Goal: Check status: Check status

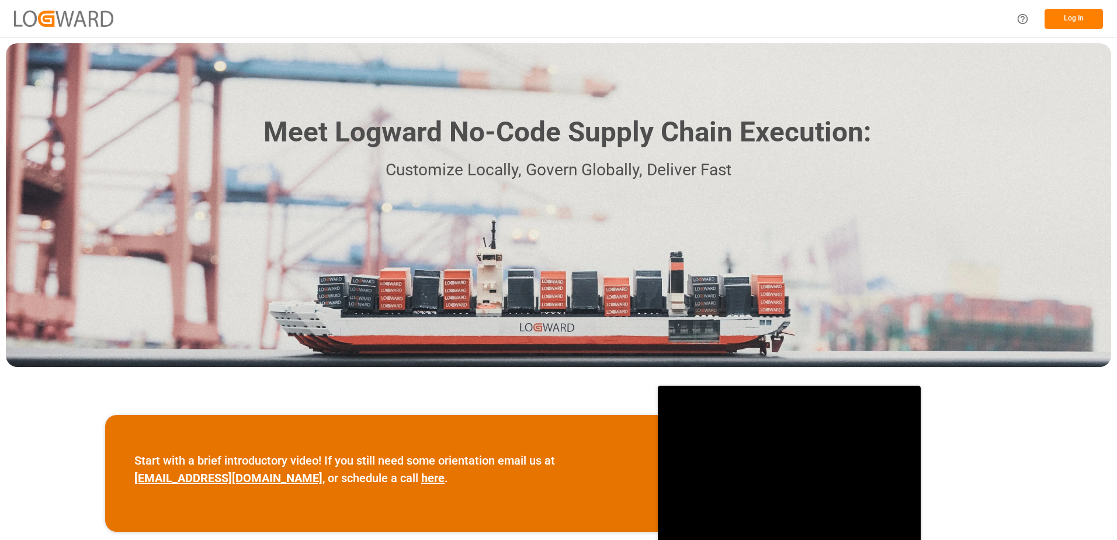
click at [1066, 18] on button "Log In" at bounding box center [1074, 19] width 58 height 20
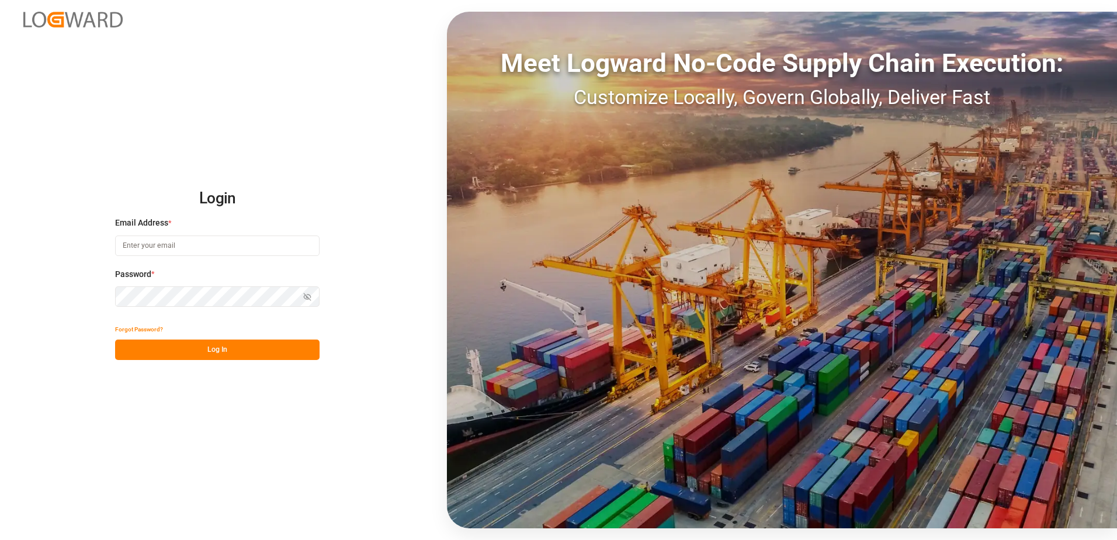
type input "[EMAIL_ADDRESS][DOMAIN_NAME]"
click at [241, 345] on button "Log In" at bounding box center [217, 350] width 205 height 20
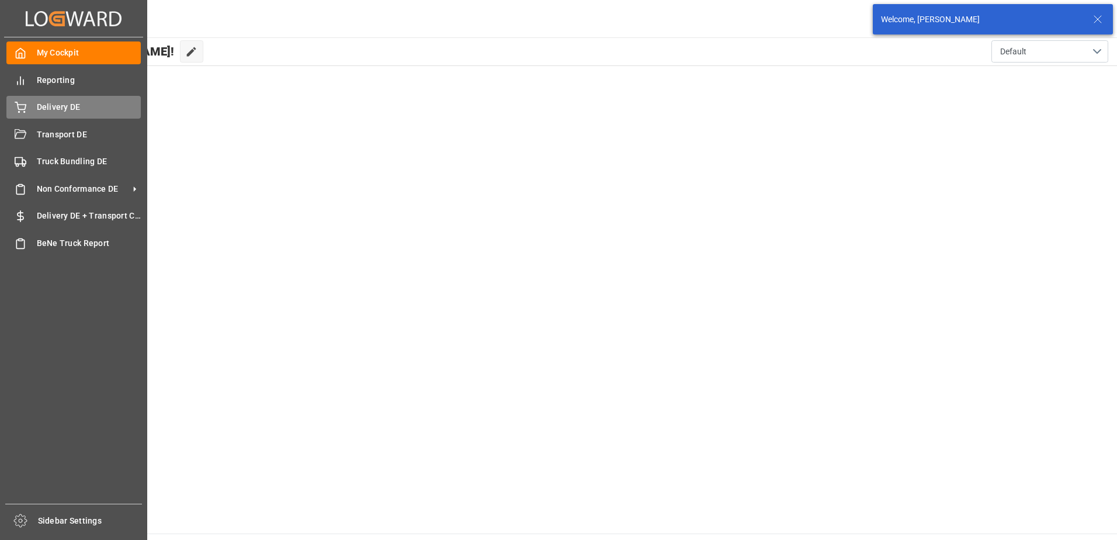
click at [19, 106] on icon at bounding box center [21, 108] width 12 height 12
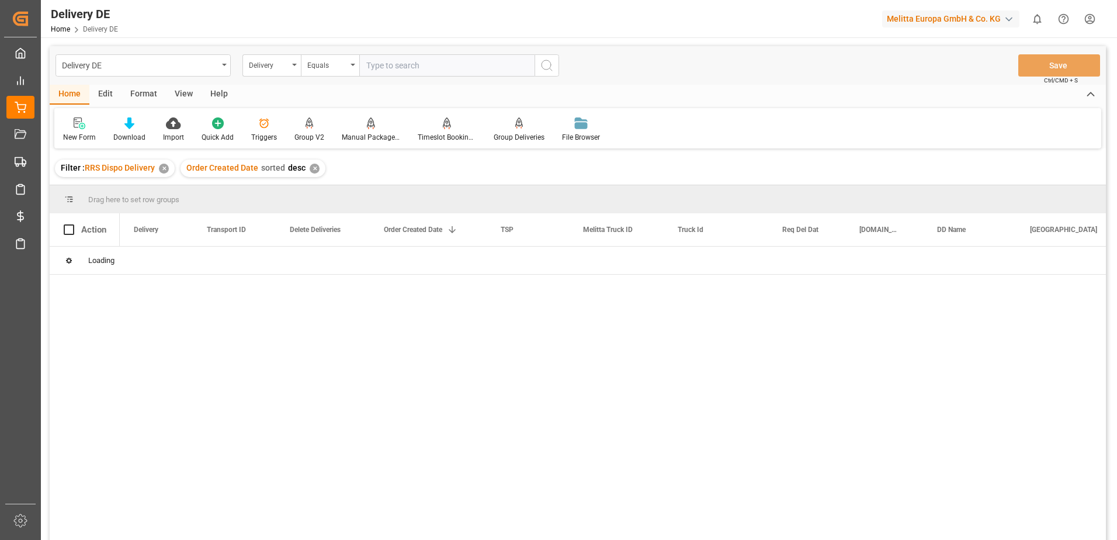
click at [388, 64] on input "text" at bounding box center [446, 65] width 175 height 22
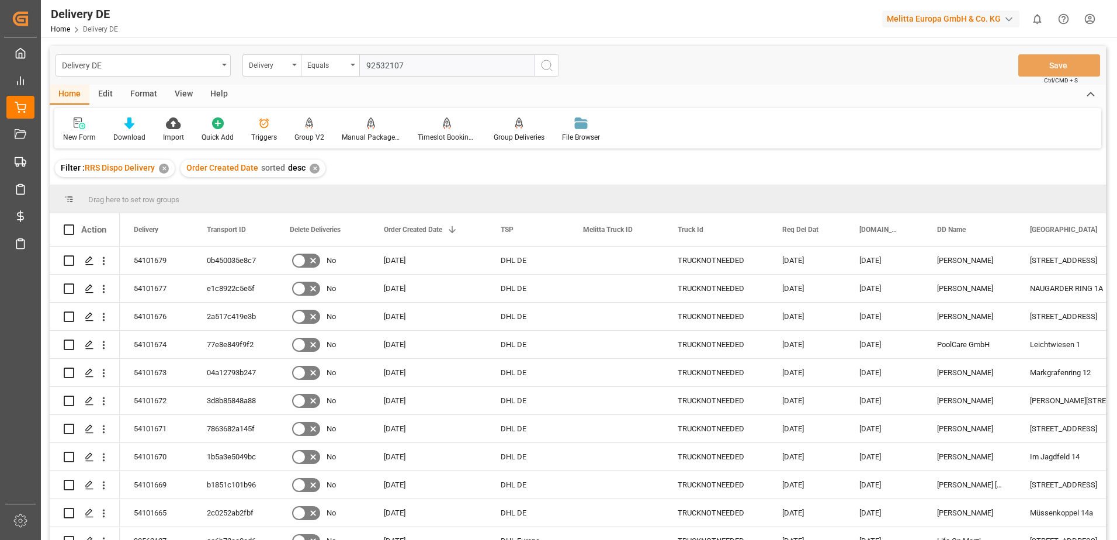
type input "92532107"
click at [542, 64] on icon "search button" at bounding box center [547, 65] width 14 height 14
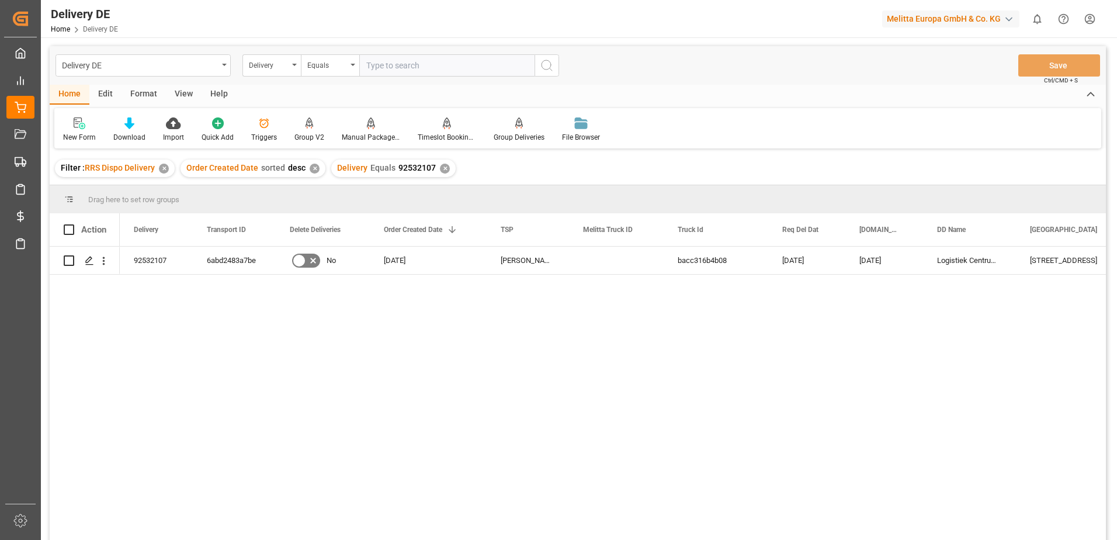
click at [1087, 20] on html "Created by potrace 1.15, written by [PERSON_NAME] [DATE]-[DATE] Created by potr…" at bounding box center [558, 270] width 1117 height 540
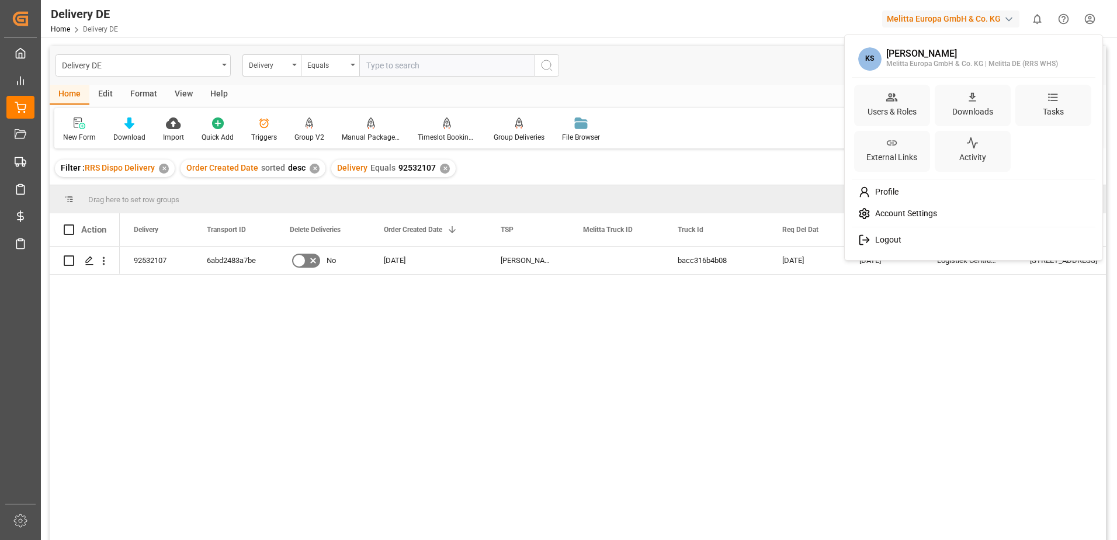
click at [877, 240] on span "Logout" at bounding box center [886, 240] width 31 height 11
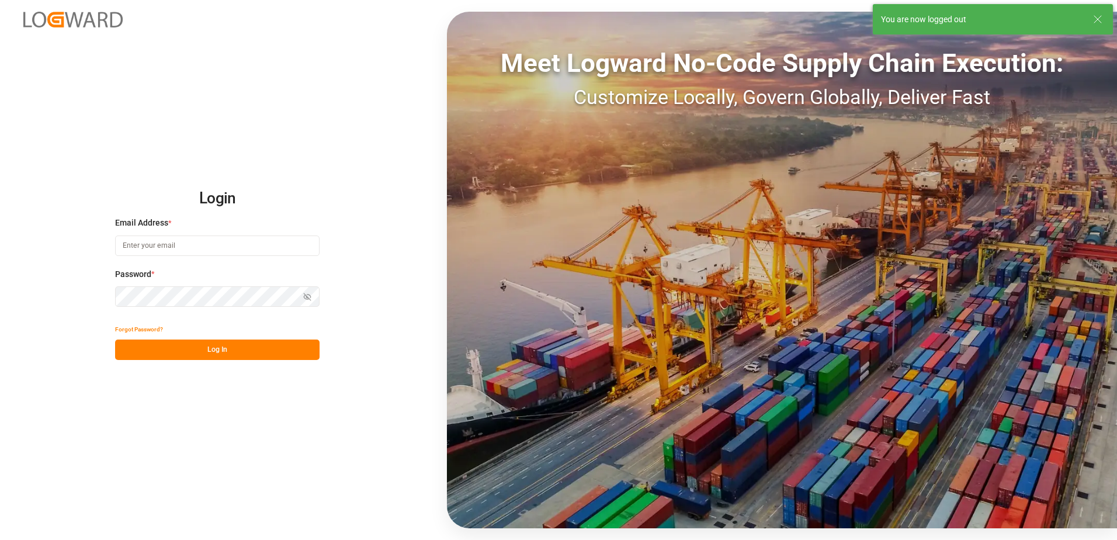
type input "[EMAIL_ADDRESS][DOMAIN_NAME]"
